Goal: Task Accomplishment & Management: Use online tool/utility

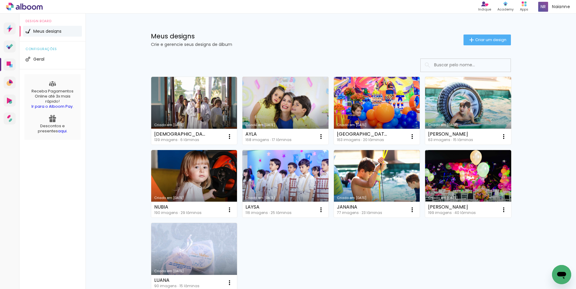
click at [479, 188] on link "Criado em [DATE]" at bounding box center [468, 184] width 86 height 68
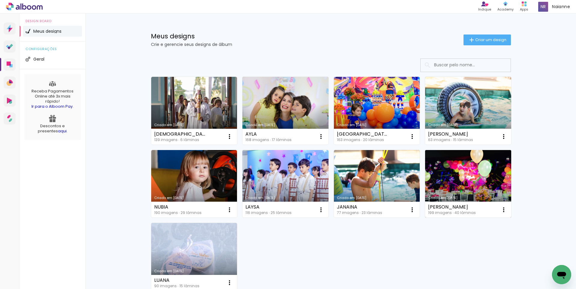
click at [455, 177] on link "Criado em [DATE]" at bounding box center [468, 184] width 86 height 68
